Goal: Information Seeking & Learning: Learn about a topic

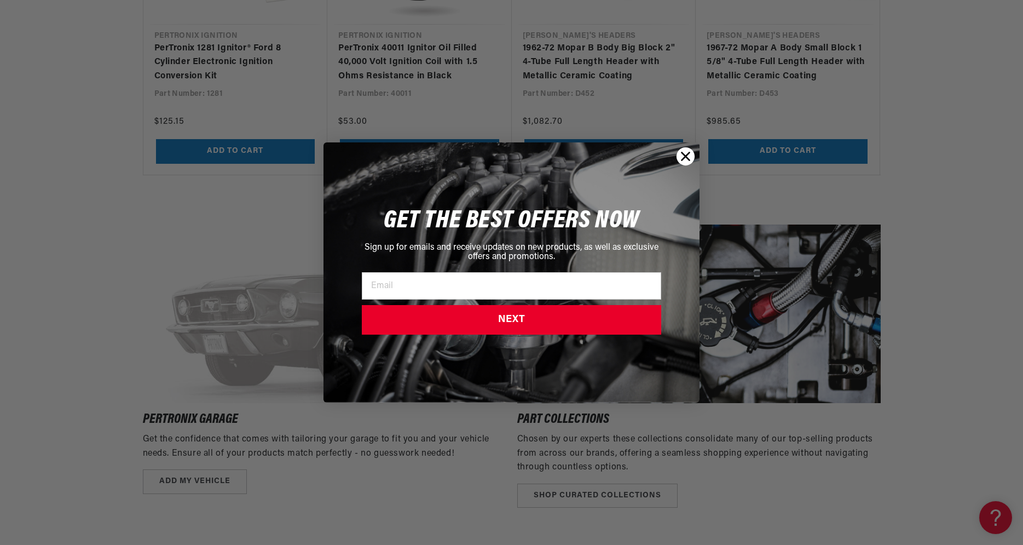
scroll to position [1813, 0]
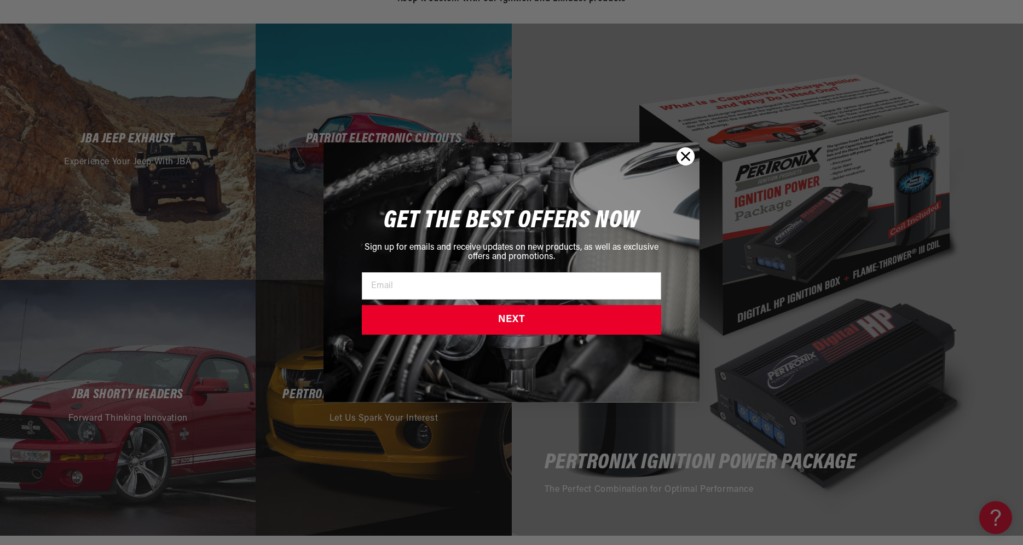
click at [682, 155] on circle "Close dialog" at bounding box center [685, 156] width 18 height 18
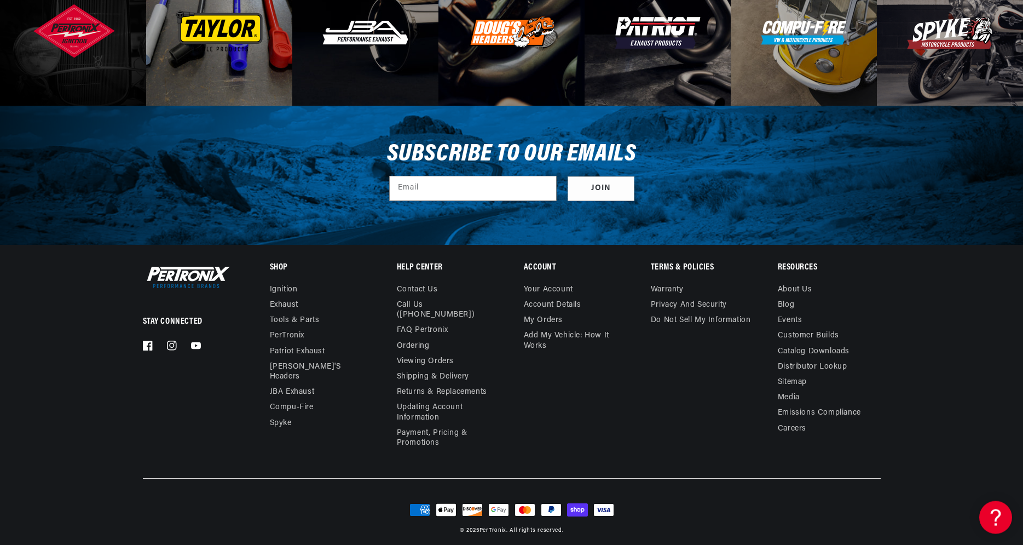
scroll to position [3436, 0]
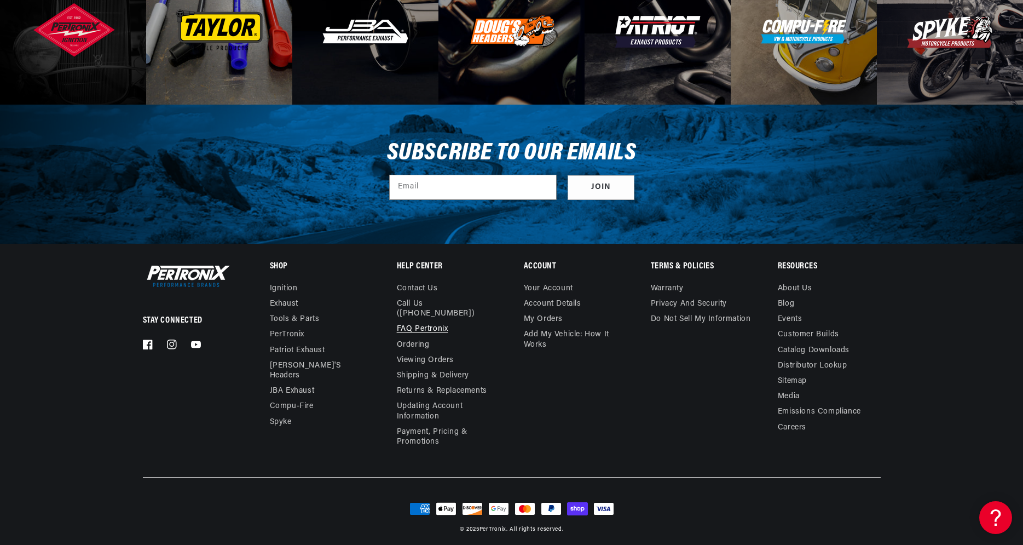
click at [433, 323] on link "FAQ Pertronix" at bounding box center [422, 328] width 51 height 15
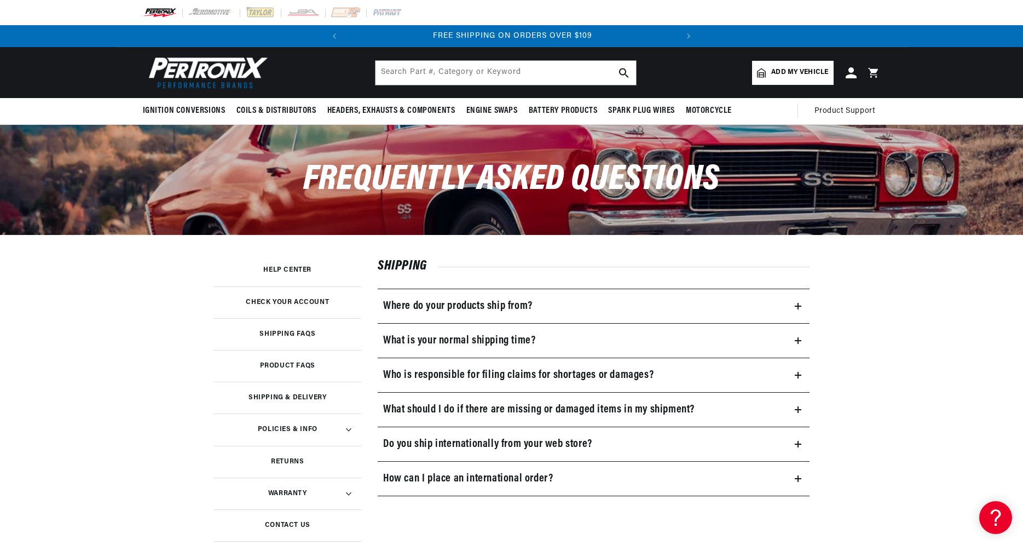
scroll to position [0, 332]
click at [285, 271] on h3 "Help Center" at bounding box center [287, 269] width 48 height 5
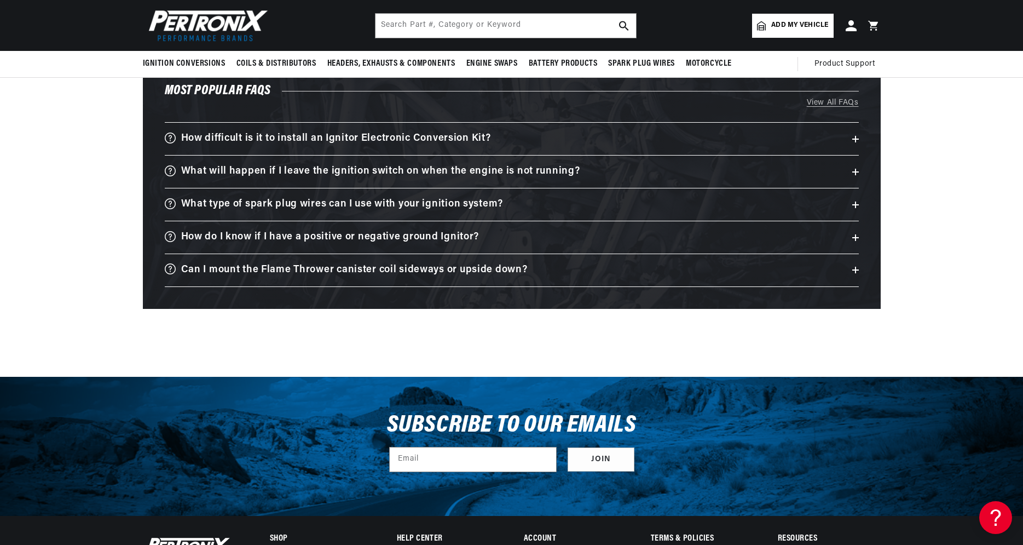
scroll to position [0, 332]
click at [602, 203] on summary "What type of spark plug wires can I use with your ignition system?" at bounding box center [512, 204] width 694 height 32
